Goal: Task Accomplishment & Management: Use online tool/utility

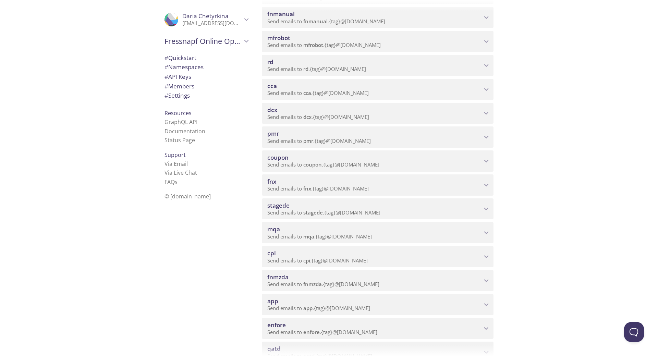
scroll to position [206, 0]
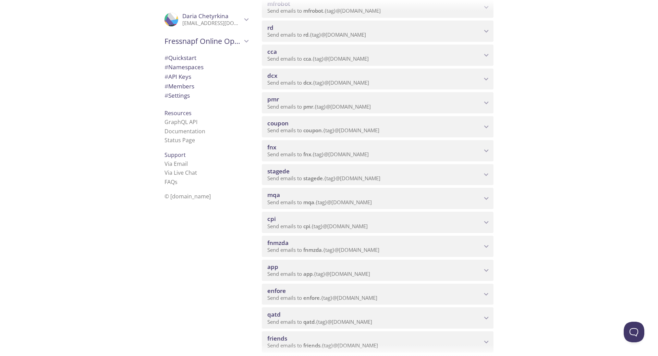
click at [408, 203] on p "Send emails to mqa . {tag} @[DOMAIN_NAME]" at bounding box center [374, 202] width 214 height 7
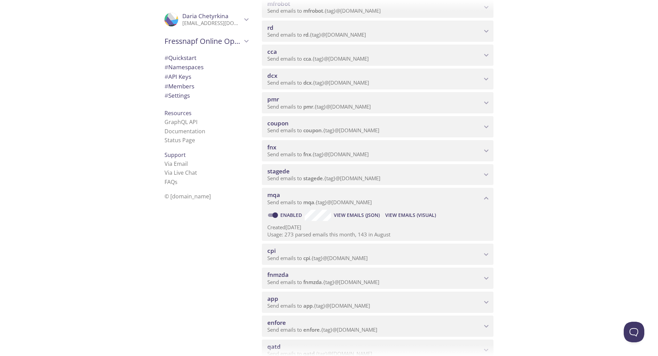
click at [405, 215] on span "View Emails (Visual)" at bounding box center [410, 215] width 51 height 8
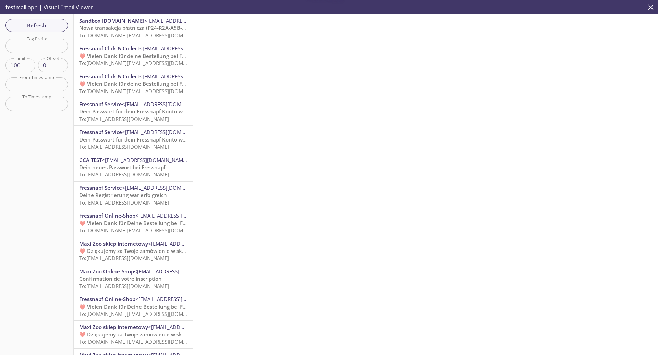
click at [110, 27] on span "Nowa transakcja płatnicza (P24-R2A-A5B-R1F) - SANDBOX" at bounding box center [150, 27] width 143 height 7
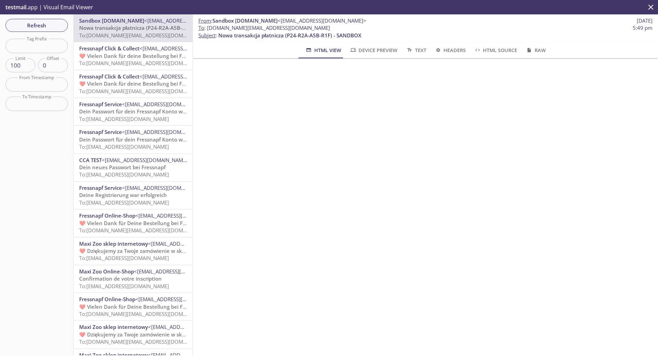
click at [131, 60] on span "To: [DOMAIN_NAME][EMAIL_ADDRESS][DOMAIN_NAME]" at bounding box center [144, 63] width 130 height 7
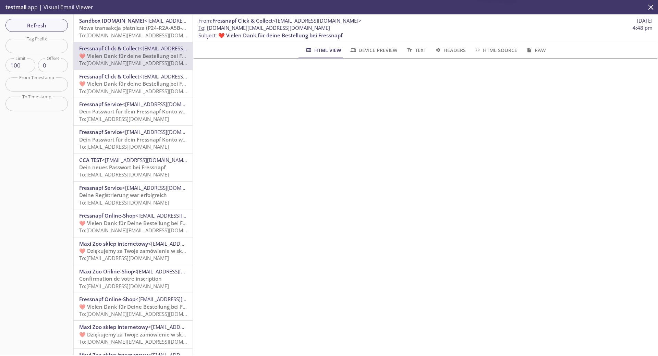
click at [120, 82] on span "❤️ Vielen Dank für deine Bestellung bei Fressnapf" at bounding box center [141, 83] width 124 height 7
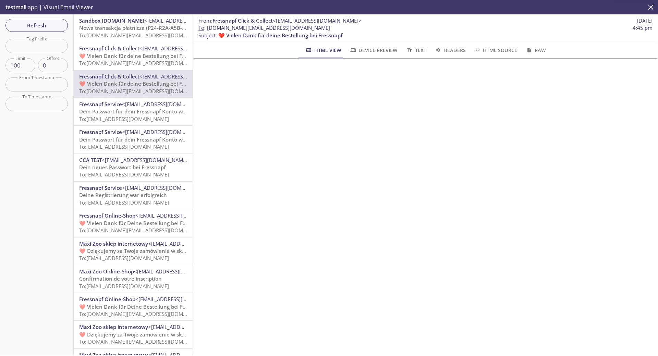
click at [123, 115] on span "To: [EMAIL_ADDRESS][DOMAIN_NAME]" at bounding box center [124, 118] width 90 height 7
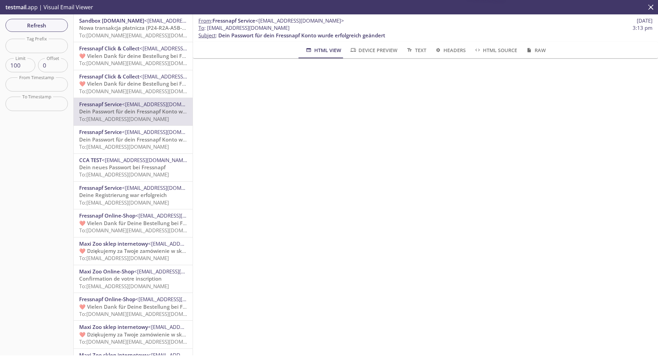
click at [118, 138] on span "Dein Passwort für dein Fressnapf Konto wurde erfolgreich geändert" at bounding box center [162, 139] width 167 height 7
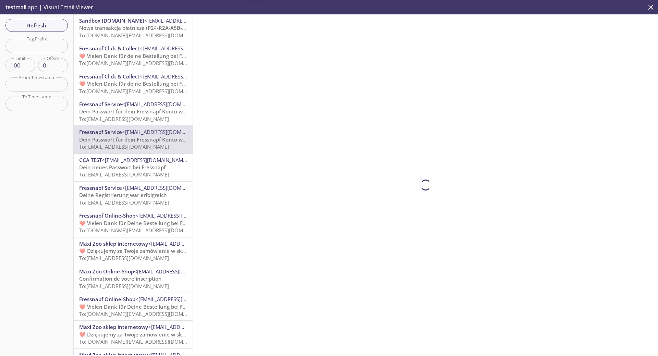
click at [116, 164] on span "Dein neues Passwort bei Fressnapf" at bounding box center [122, 167] width 86 height 7
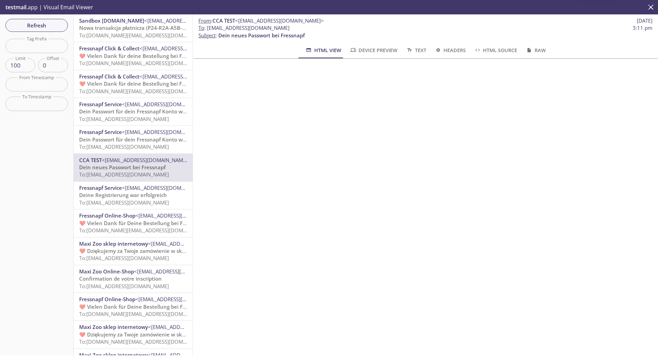
click at [121, 202] on span "To: [EMAIL_ADDRESS][DOMAIN_NAME]" at bounding box center [124, 202] width 90 height 7
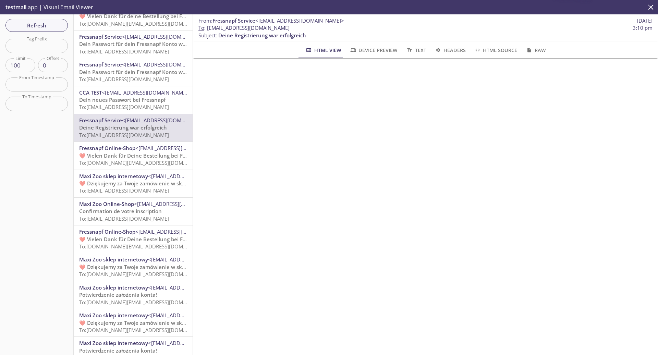
scroll to position [69, 0]
click at [126, 154] on span "❤️ Vielen Dank für Deine Bestellung bei Fressnapf" at bounding box center [141, 154] width 125 height 7
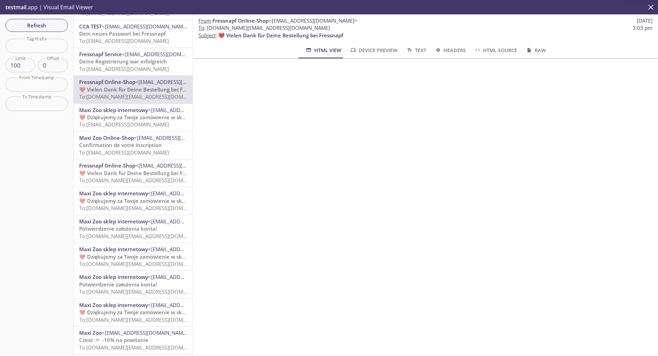
scroll to position [137, 0]
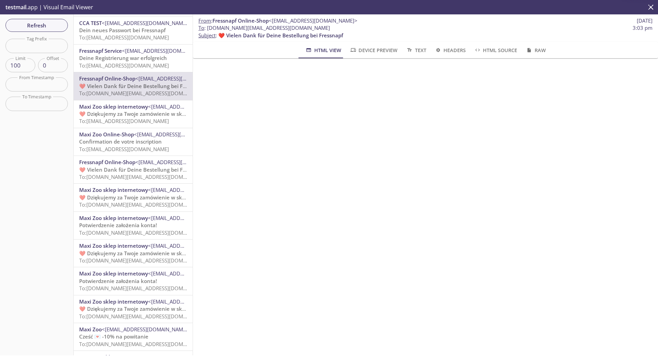
click at [124, 169] on span "❤️ Vielen Dank für Deine Bestellung bei Fressnapf" at bounding box center [141, 169] width 125 height 7
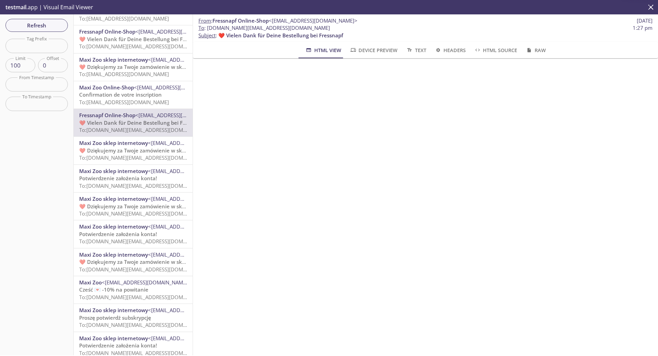
scroll to position [206, 0]
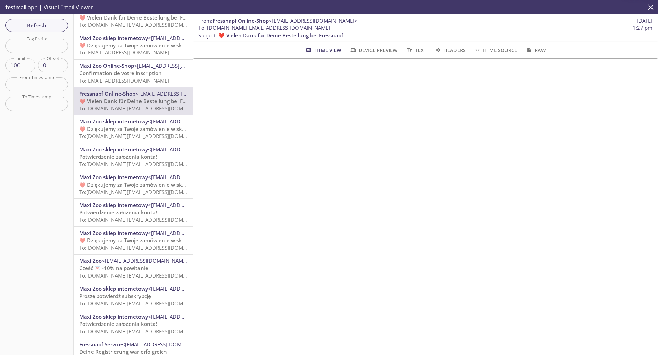
click at [121, 131] on span "❤️ Dziękujemy za Twoje zamówienie w sklepie [DOMAIN_NAME]" at bounding box center [158, 128] width 159 height 7
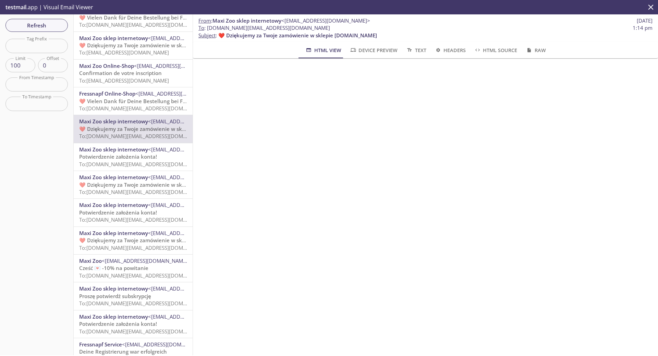
scroll to position [69, 0]
click at [108, 185] on span "❤️ Dziękujemy za Twoje zamówienie w sklepie [DOMAIN_NAME]" at bounding box center [158, 184] width 159 height 7
